Goal: Task Accomplishment & Management: Complete application form

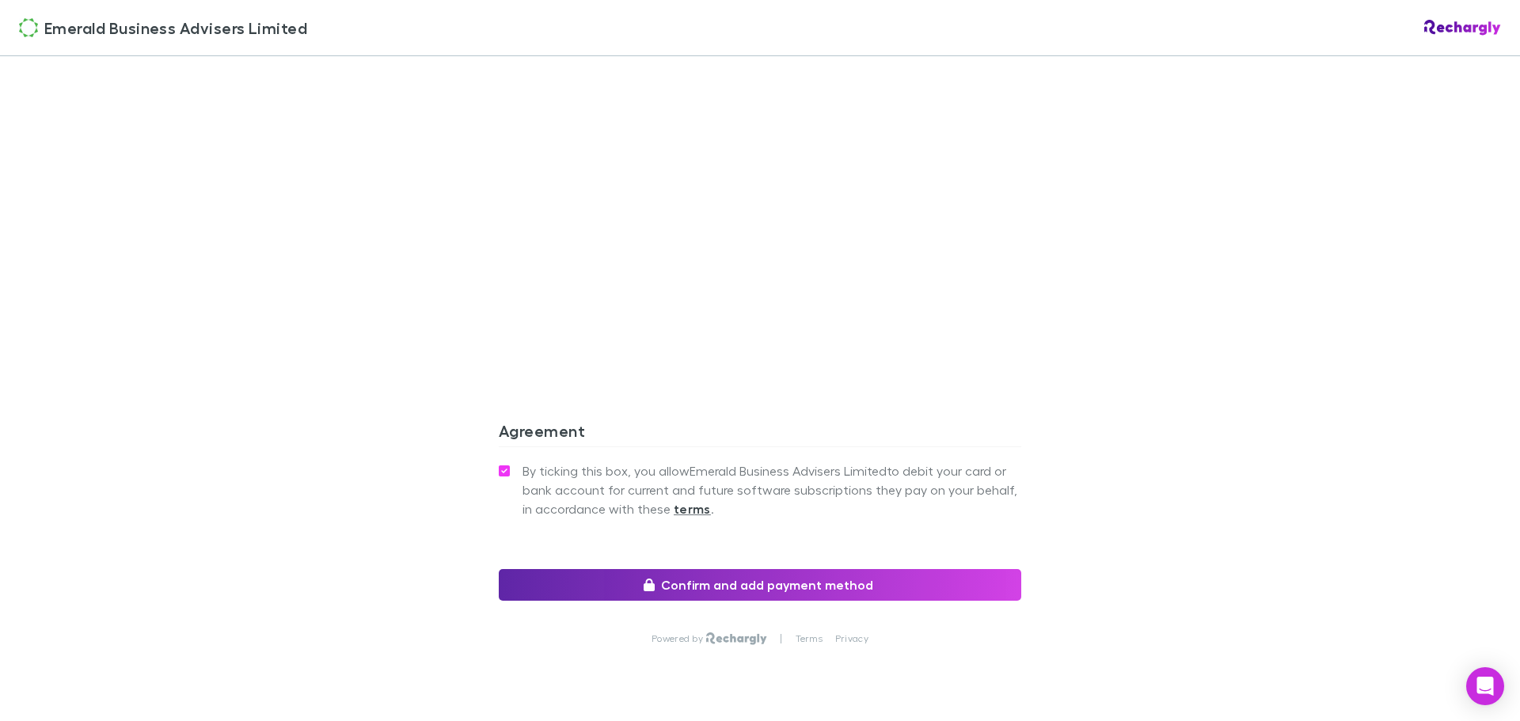
scroll to position [1312, 0]
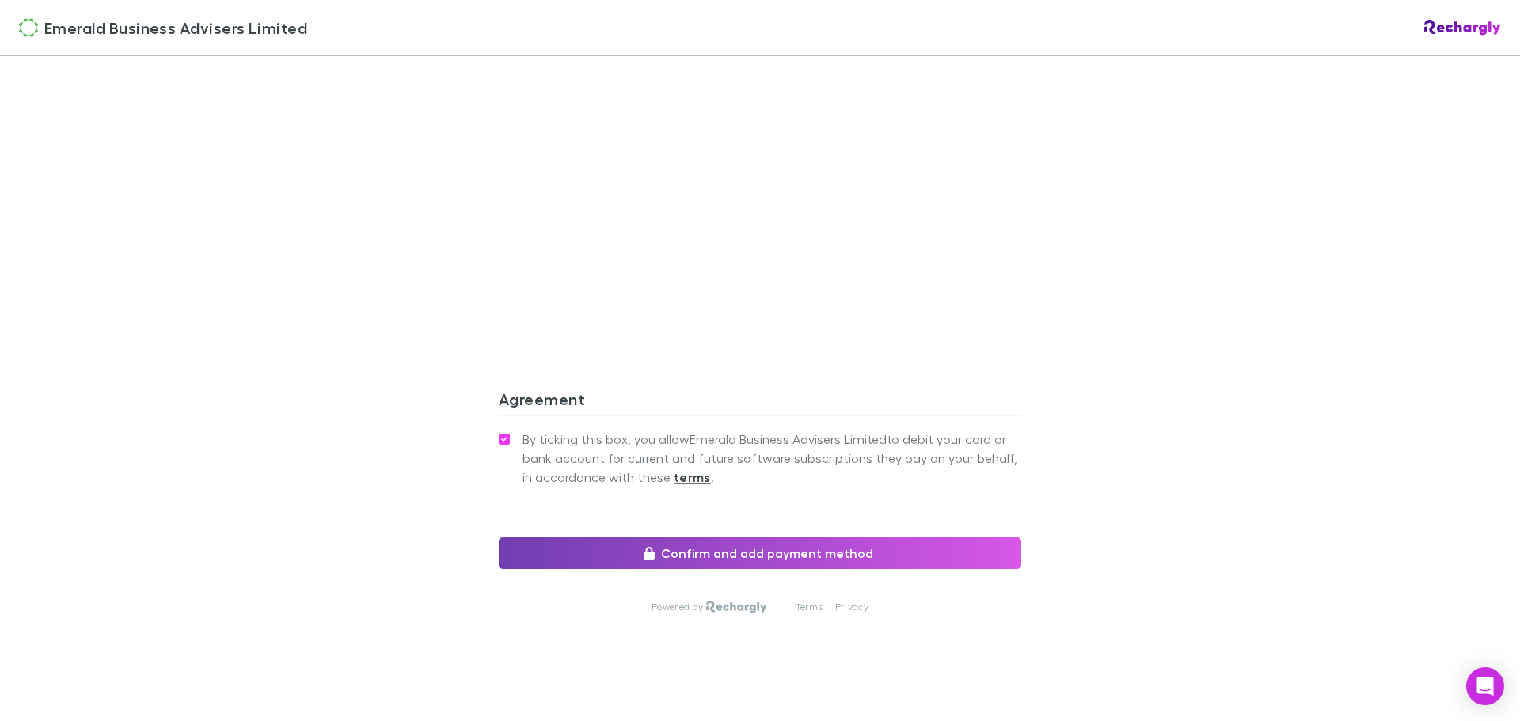
click at [820, 537] on button "Confirm and add payment method" at bounding box center [760, 553] width 522 height 32
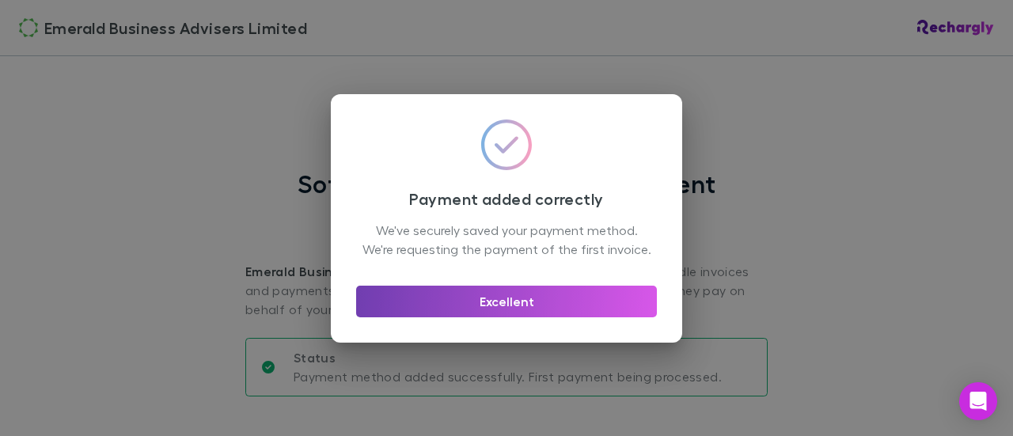
click at [544, 308] on button "Excellent" at bounding box center [506, 302] width 301 height 32
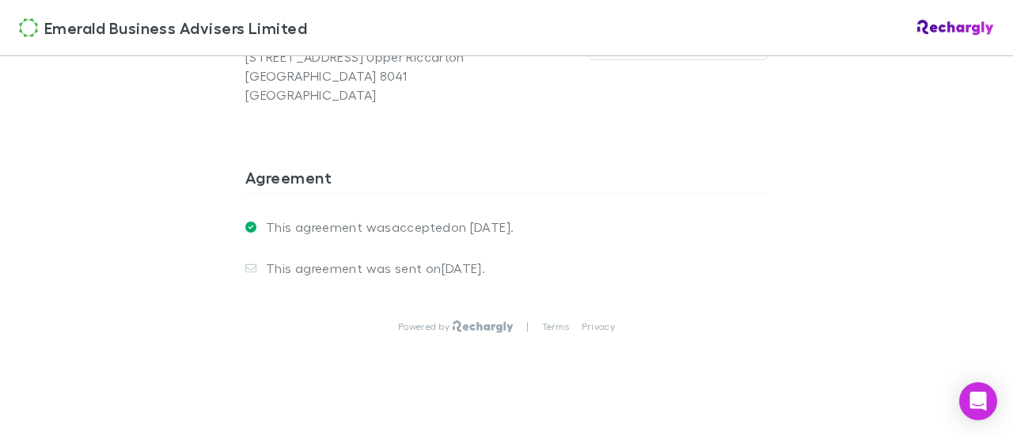
scroll to position [1350, 0]
